Goal: Information Seeking & Learning: Learn about a topic

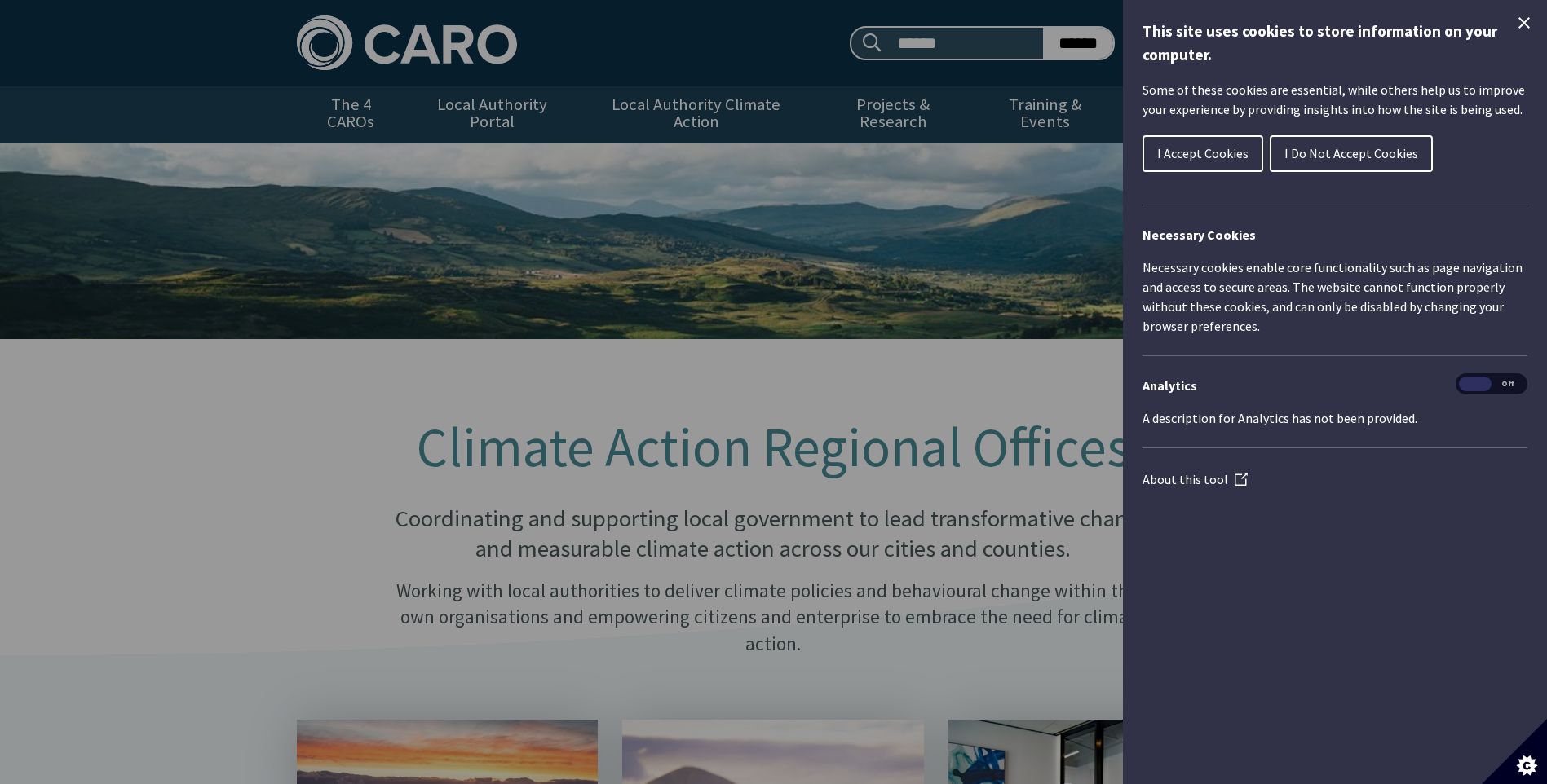
click at [1203, 159] on span "I Accept Cookies" at bounding box center [1203, 153] width 91 height 16
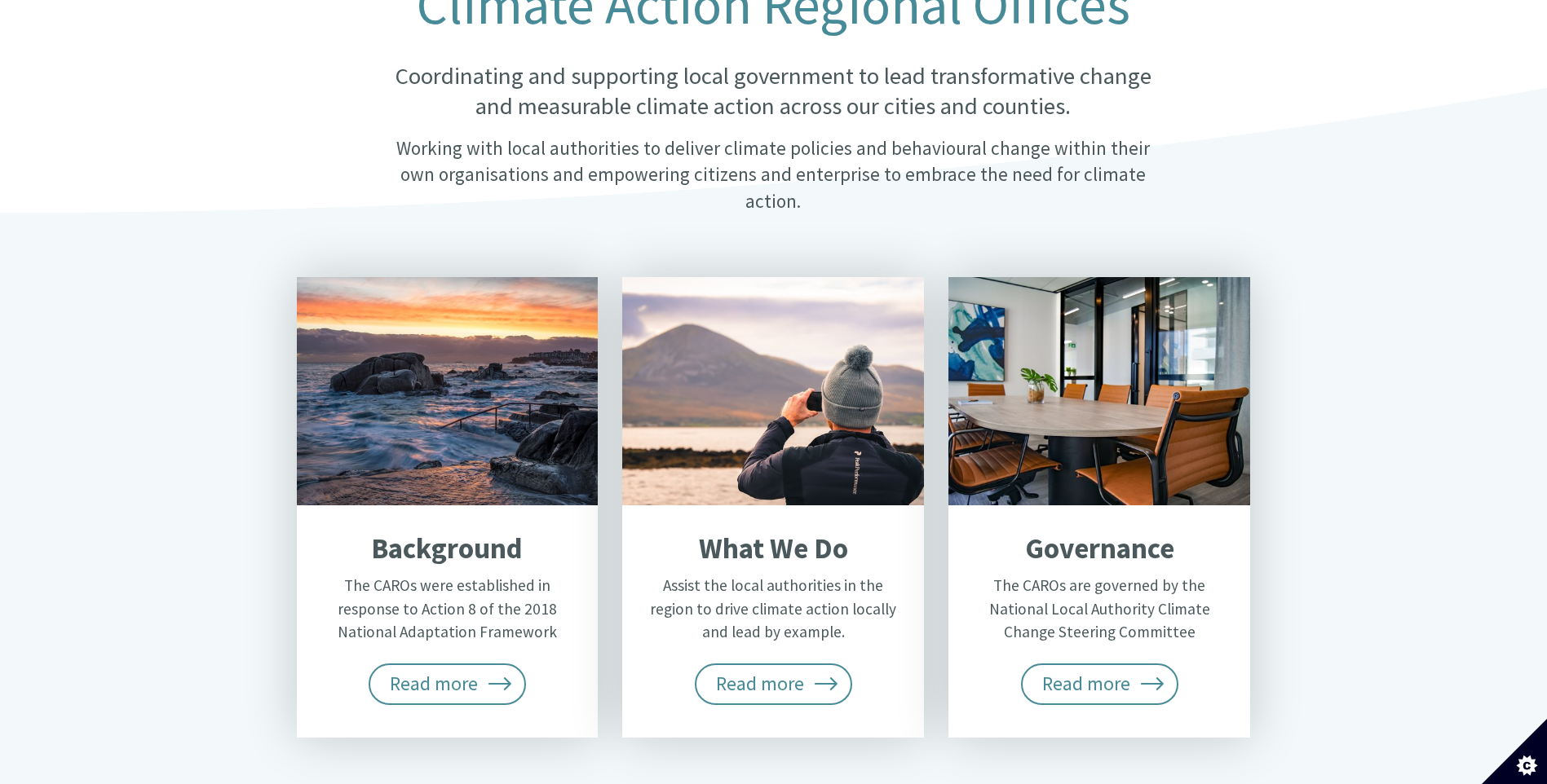
scroll to position [652, 0]
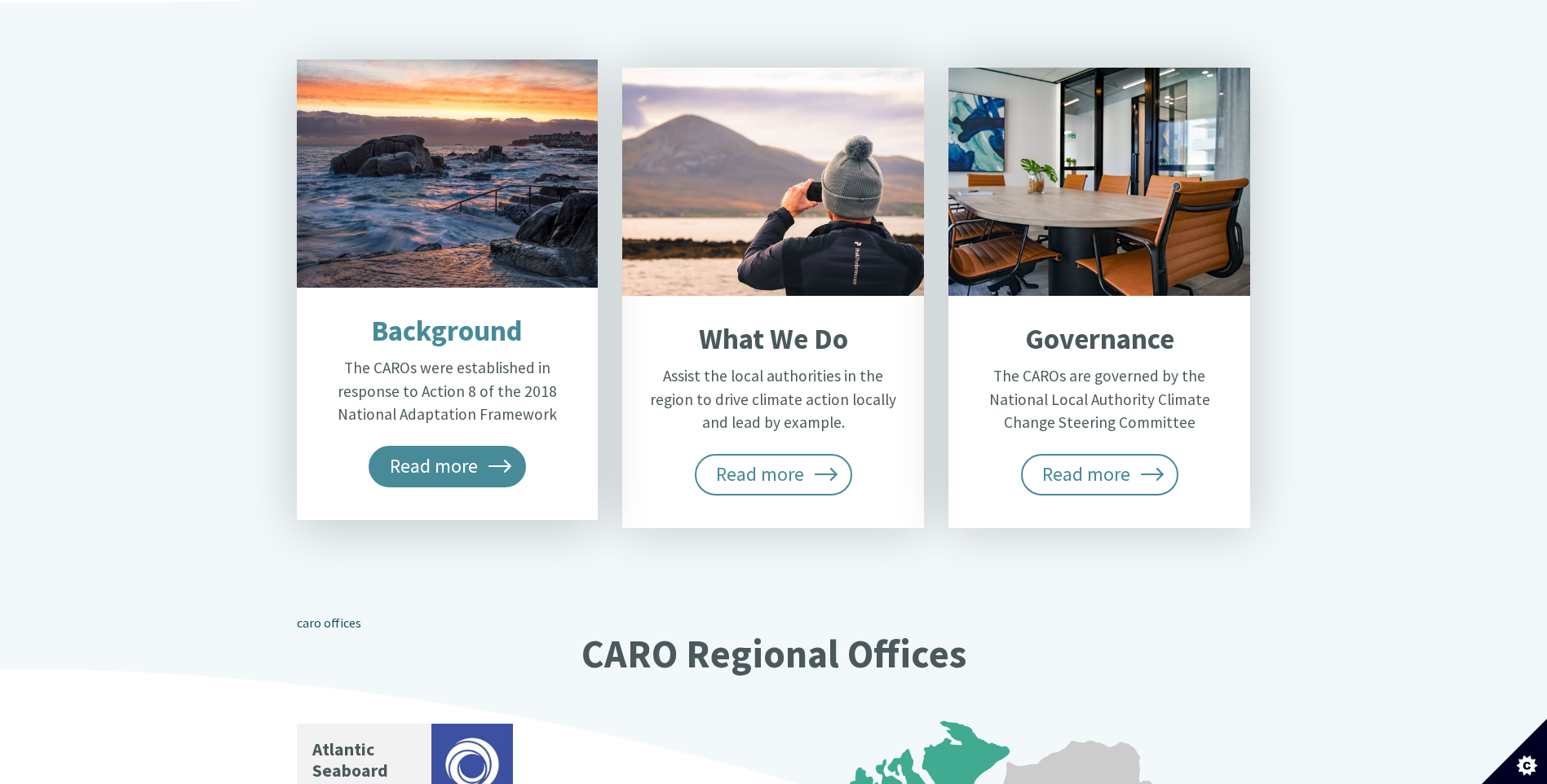
click at [450, 446] on span "Read more" at bounding box center [447, 466] width 159 height 40
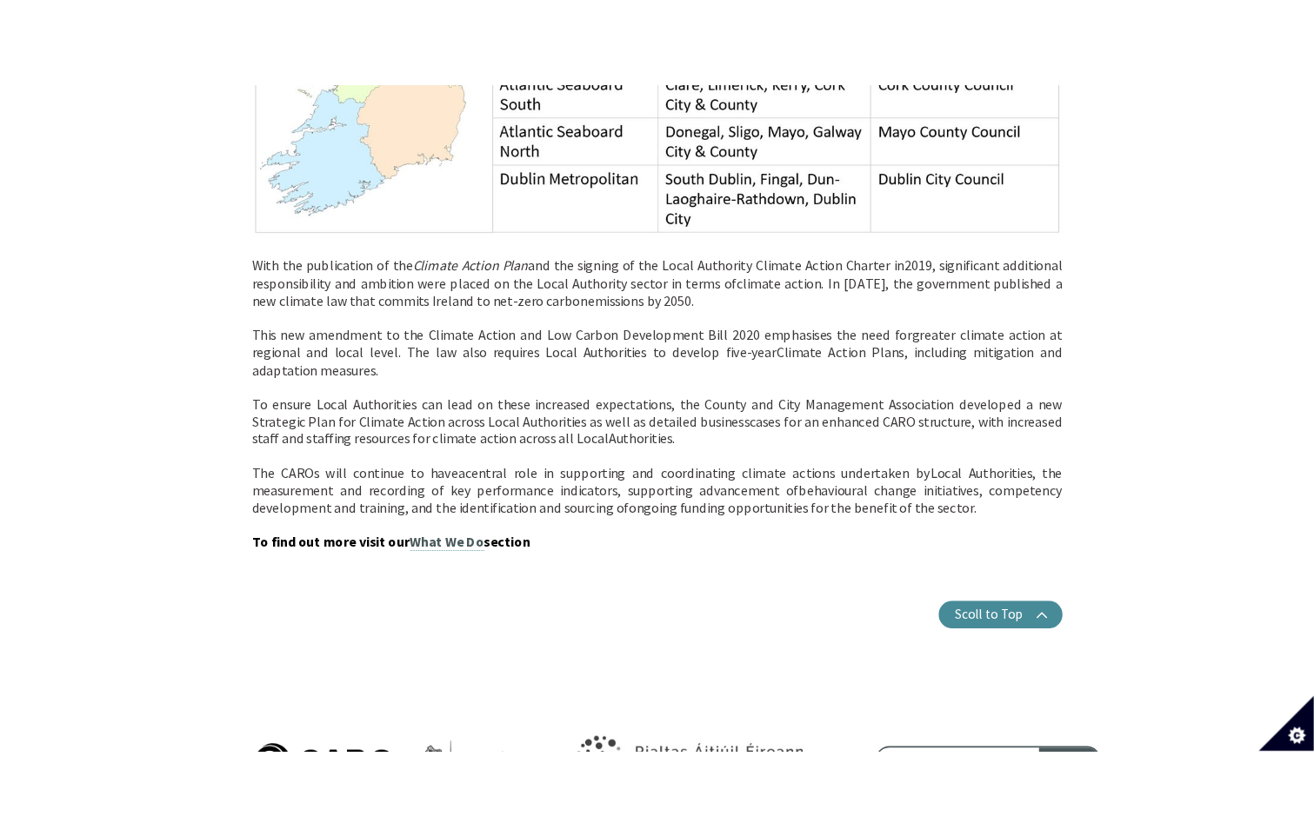
scroll to position [1565, 0]
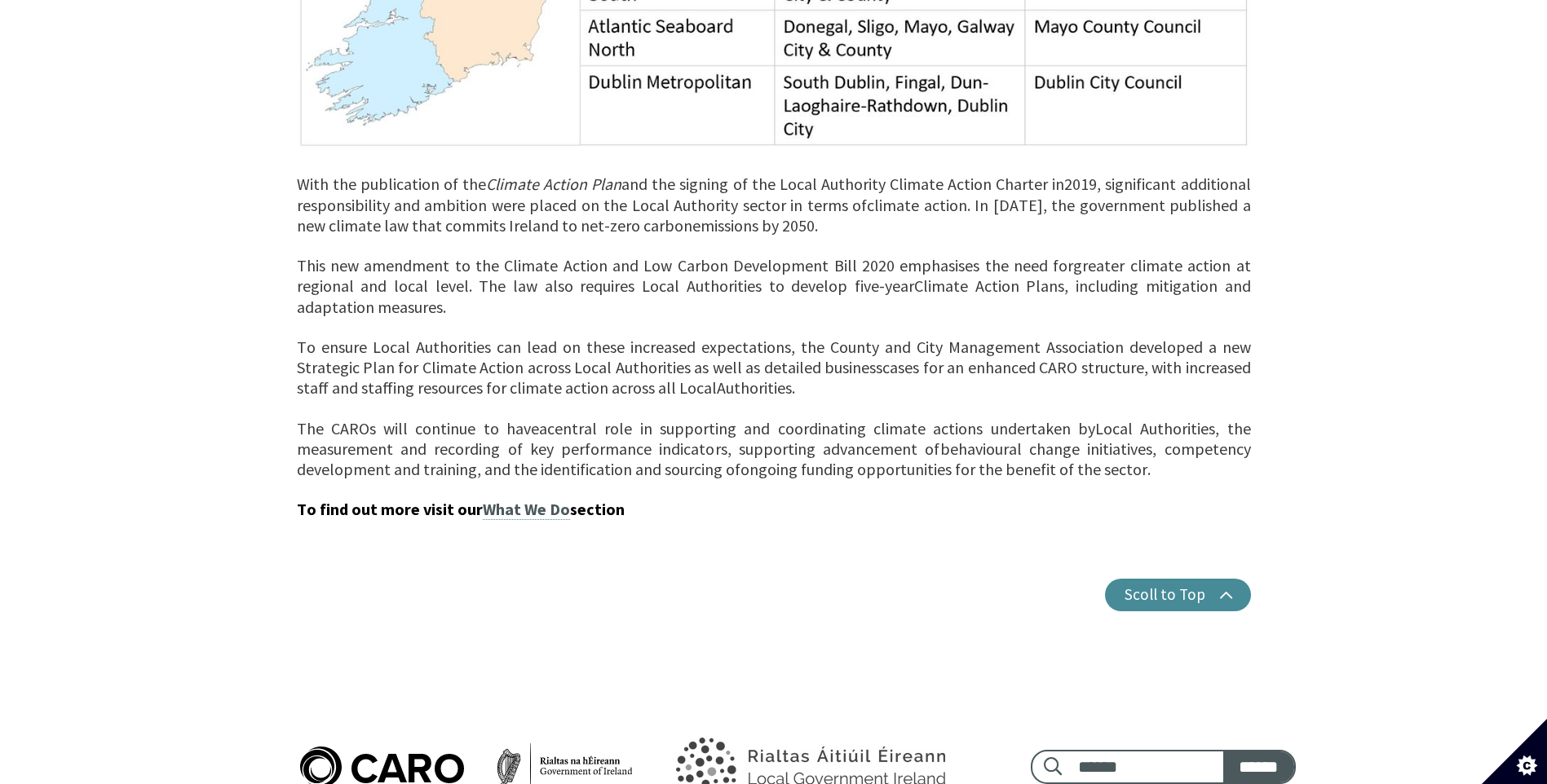
drag, startPoint x: 840, startPoint y: 354, endPoint x: 849, endPoint y: 372, distance: 20.1
click at [849, 372] on div "To ensure Local Authorities can lead on these increased expectations, the Count…" at bounding box center [773, 378] width 954 height 82
